Goal: Task Accomplishment & Management: Manage account settings

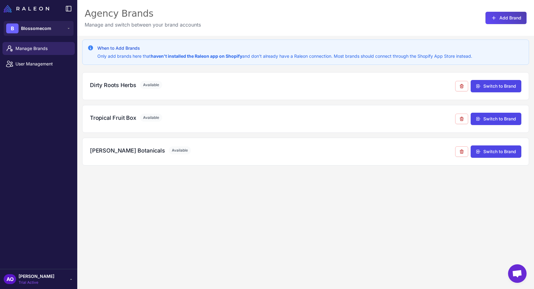
click at [42, 36] on div "B Blossomecom" at bounding box center [38, 28] width 77 height 22
click at [50, 32] on button "B Blossomecom" at bounding box center [39, 28] width 70 height 15
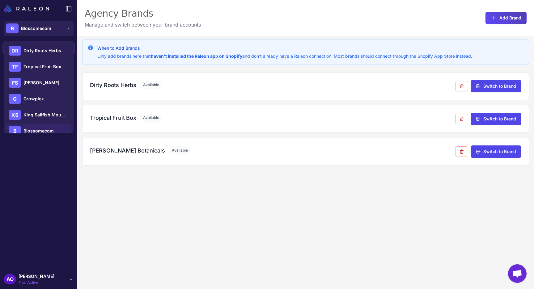
click at [202, 30] on div "Agency Brands Manage and switch between your brand accounts Add Brand" at bounding box center [305, 18] width 457 height 36
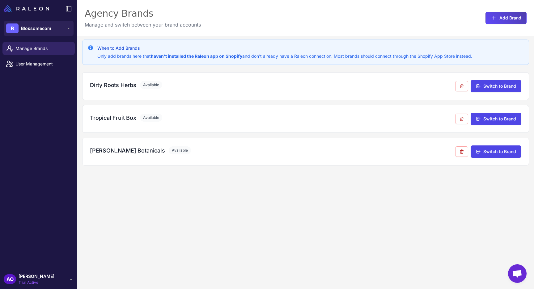
click at [38, 275] on span "[PERSON_NAME]" at bounding box center [37, 276] width 36 height 7
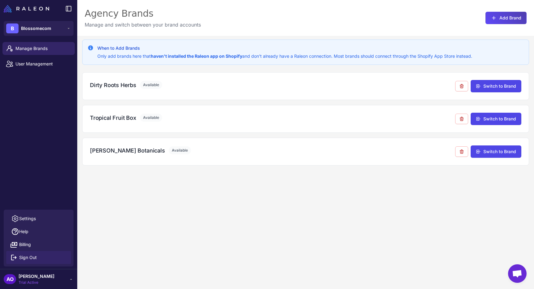
click at [36, 258] on span "Sign Out" at bounding box center [28, 257] width 18 height 7
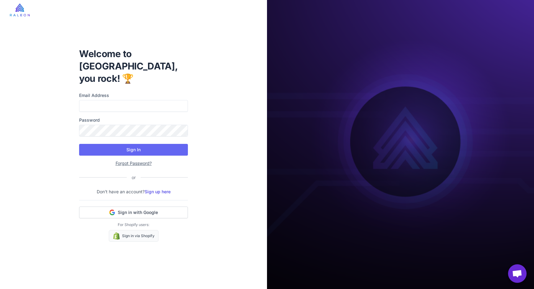
type input "**********"
